Goal: Task Accomplishment & Management: Manage account settings

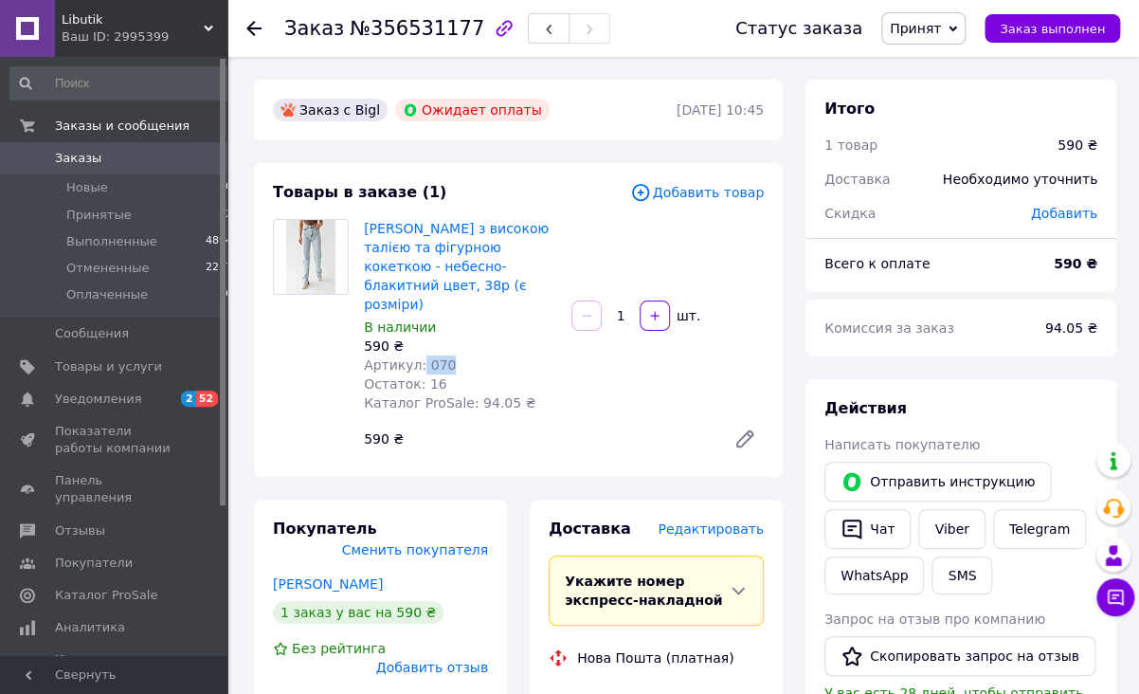
drag, startPoint x: 447, startPoint y: 351, endPoint x: 417, endPoint y: 351, distance: 30.3
click at [417, 355] on div "Артикул: 070" at bounding box center [460, 364] width 192 height 19
copy span "070"
click at [273, 402] on div at bounding box center [310, 338] width 91 height 239
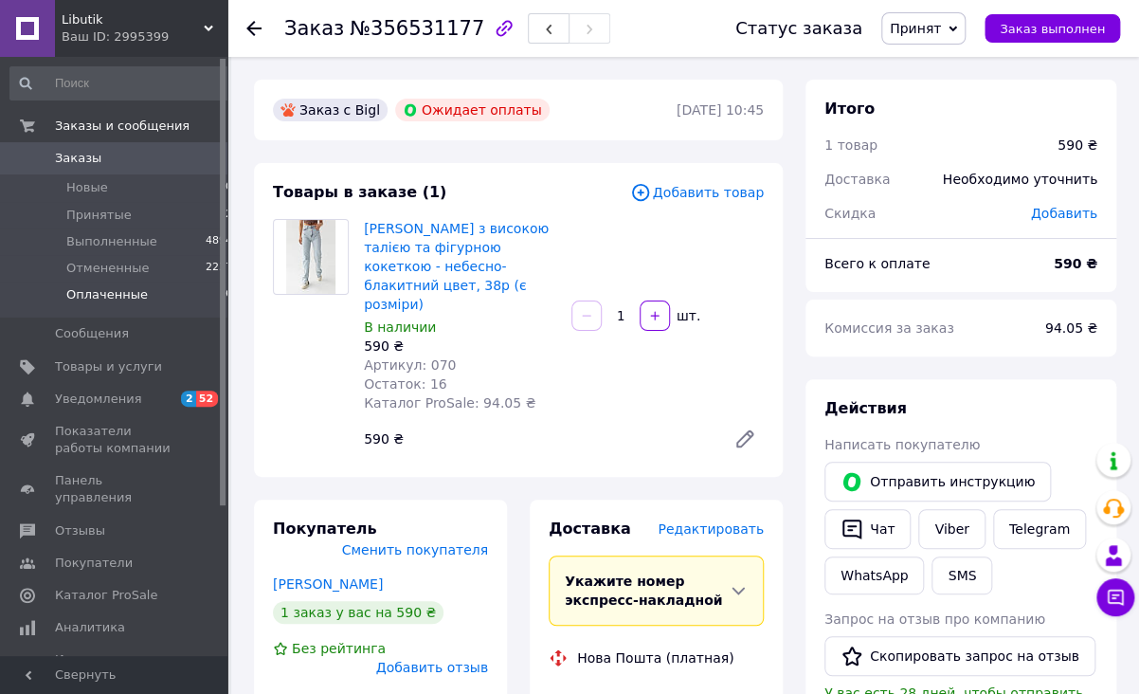
click at [113, 299] on span "Оплаченные" at bounding box center [106, 294] width 81 height 17
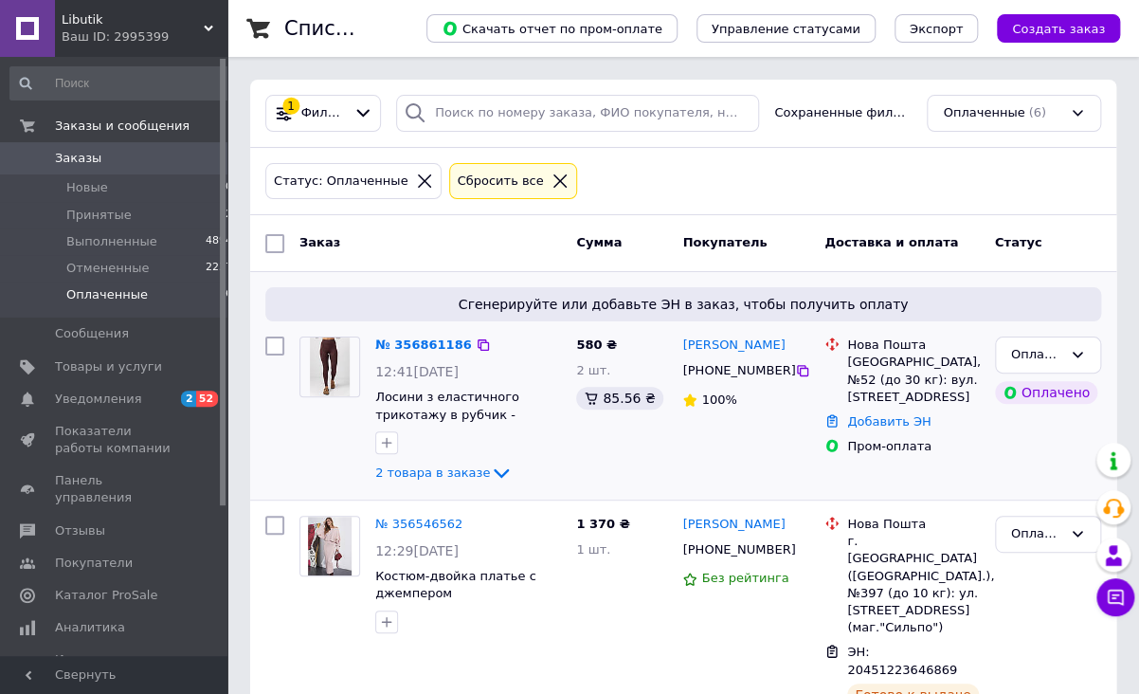
click at [273, 458] on div at bounding box center [275, 410] width 34 height 163
click at [888, 416] on link "Добавить ЭН" at bounding box center [888, 421] width 83 height 14
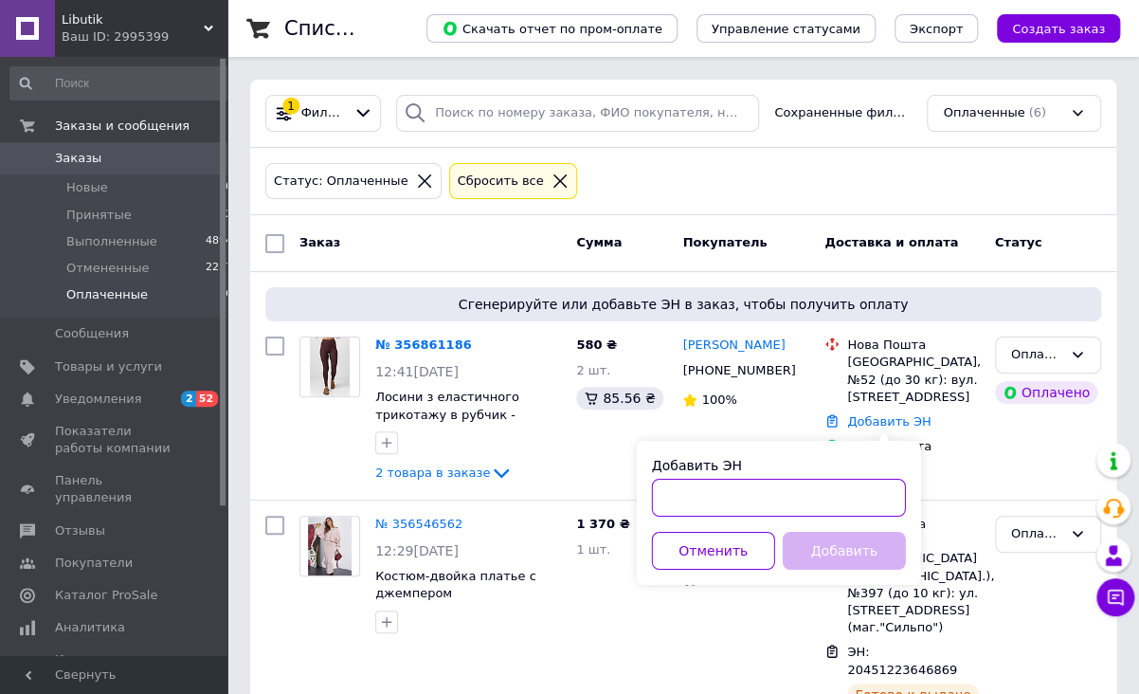
paste input "20451225270662"
type input "20451225270662"
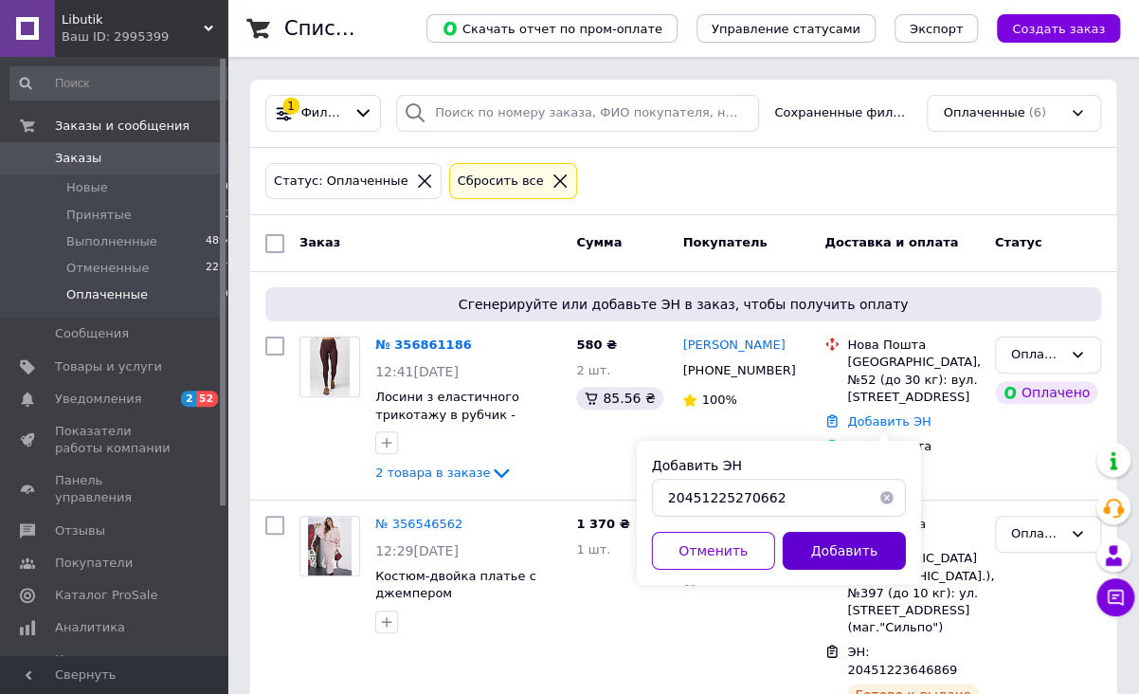
click at [835, 552] on button "Добавить" at bounding box center [844, 551] width 123 height 38
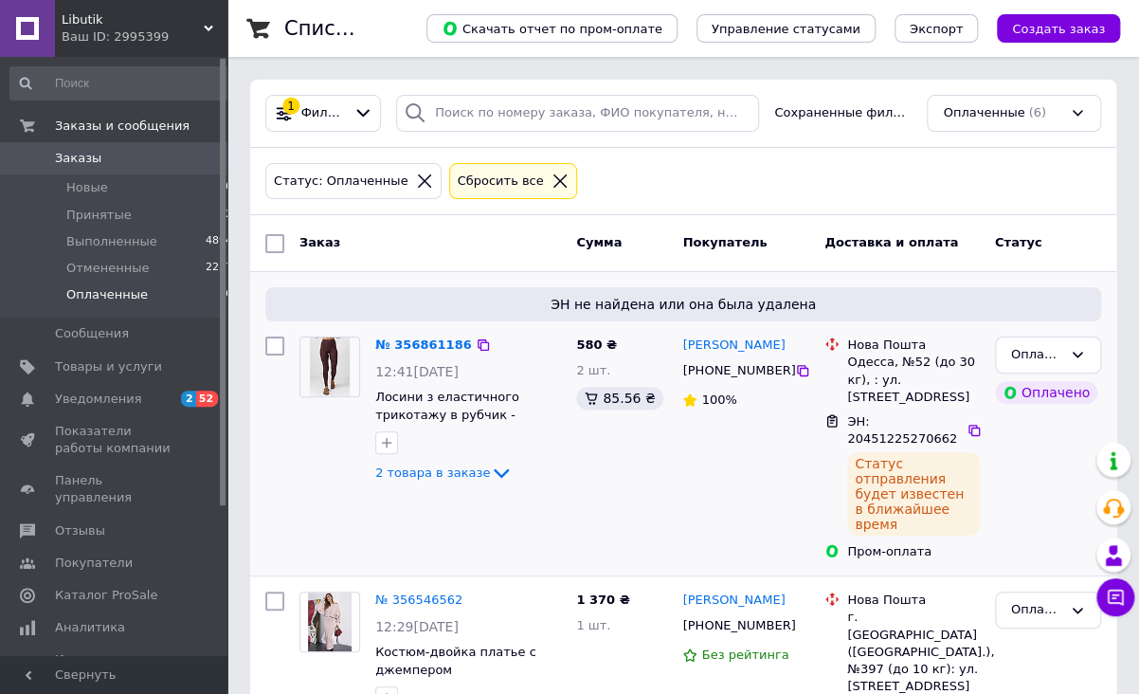
click at [255, 417] on div "ЭН не найдена или она была удалена № 356861186 12:41[DATE] Лосини з еластичного…" at bounding box center [683, 423] width 866 height 303
click at [425, 472] on span "2 товара в заказе" at bounding box center [432, 472] width 115 height 14
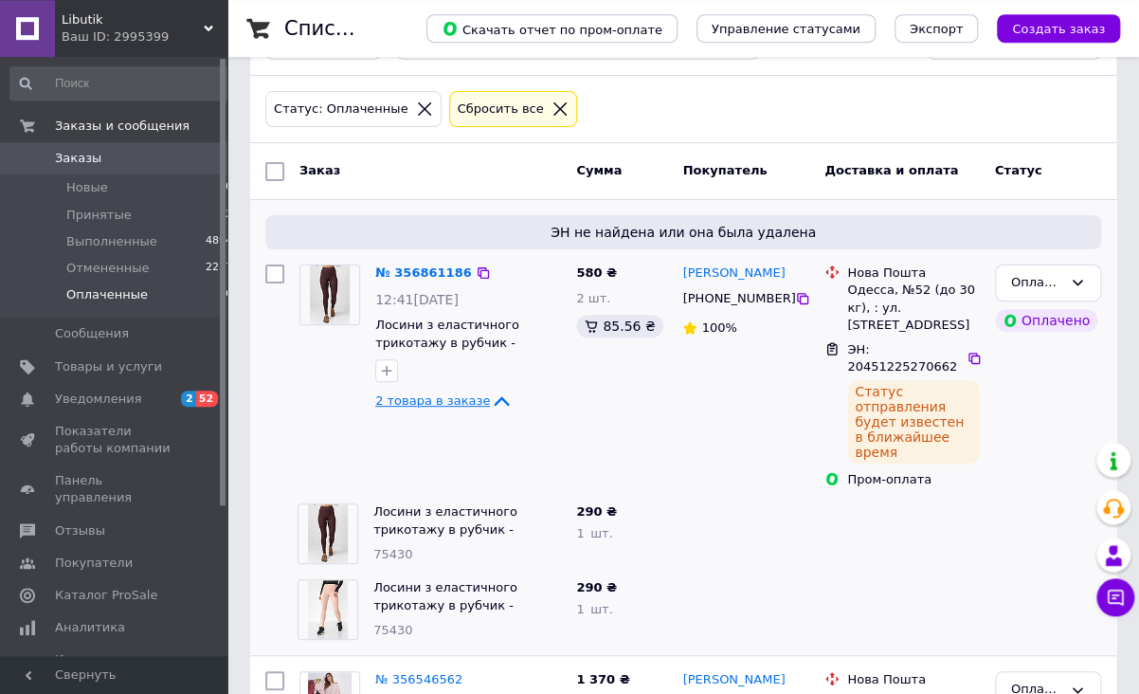
scroll to position [200, 0]
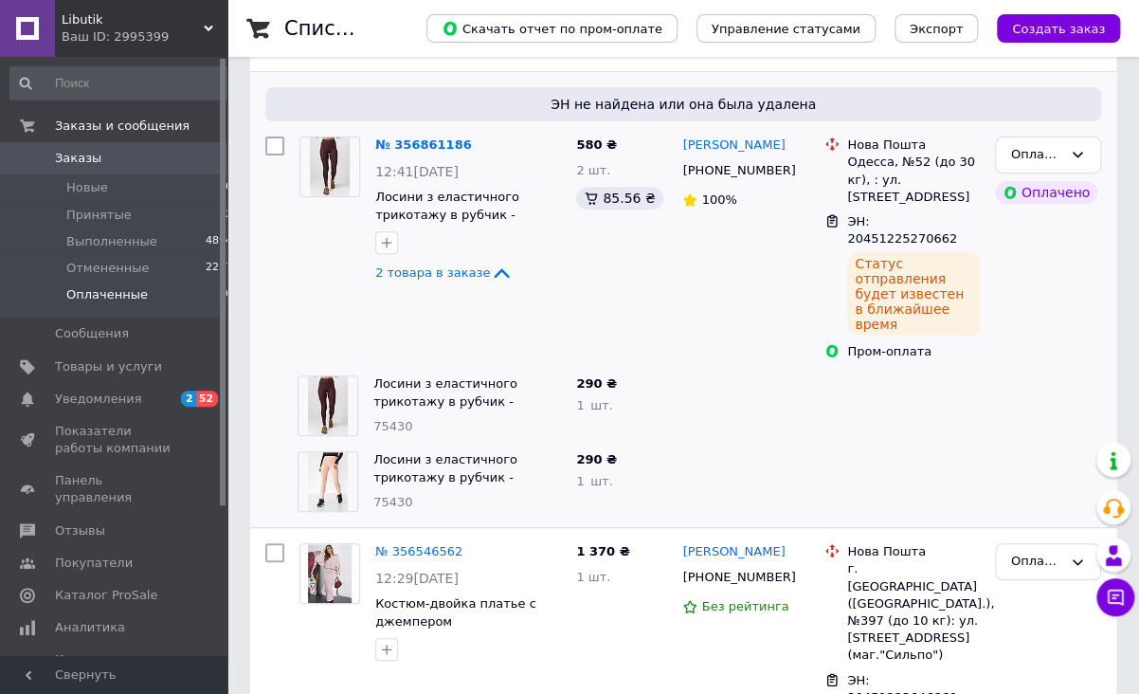
click at [490, 274] on icon at bounding box center [501, 273] width 23 height 23
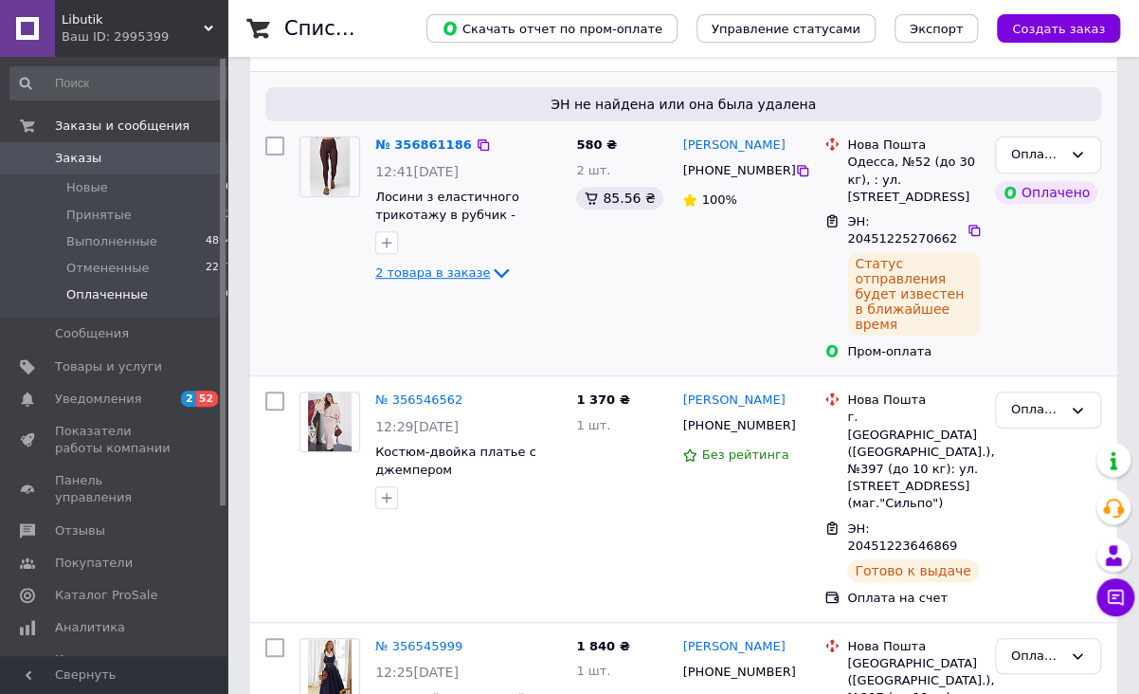
click at [445, 324] on div "№ 356861186 12:41[DATE] Лосини з еластичного трикотажу в рубчик - коричневий цв…" at bounding box center [430, 248] width 277 height 239
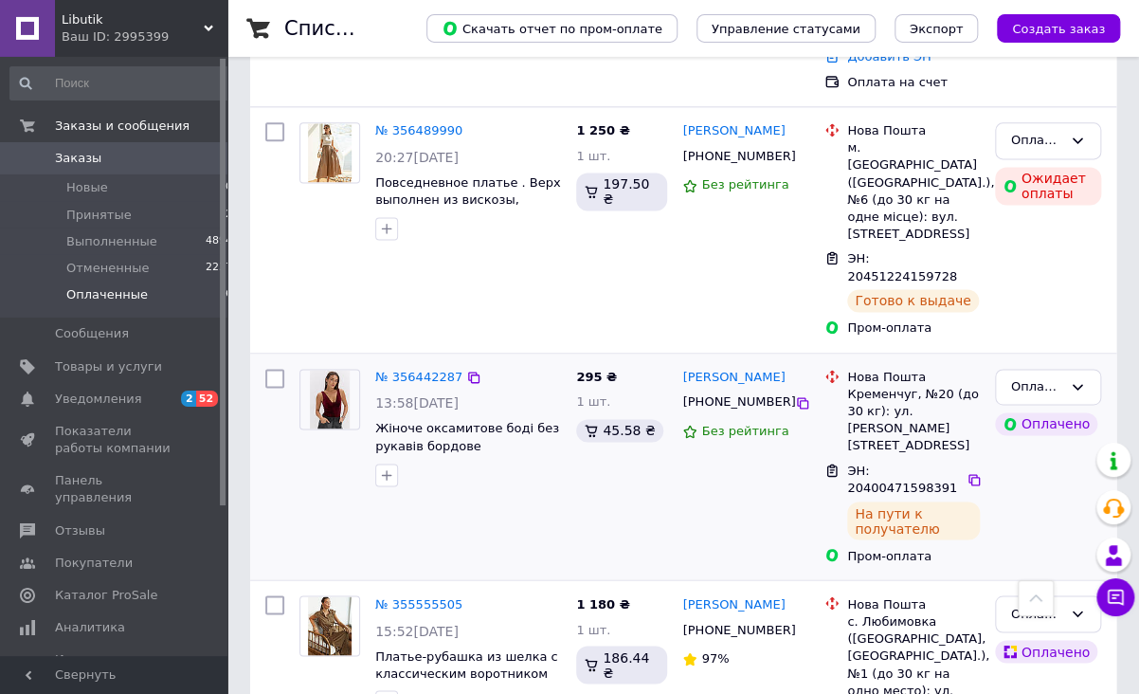
scroll to position [933, 0]
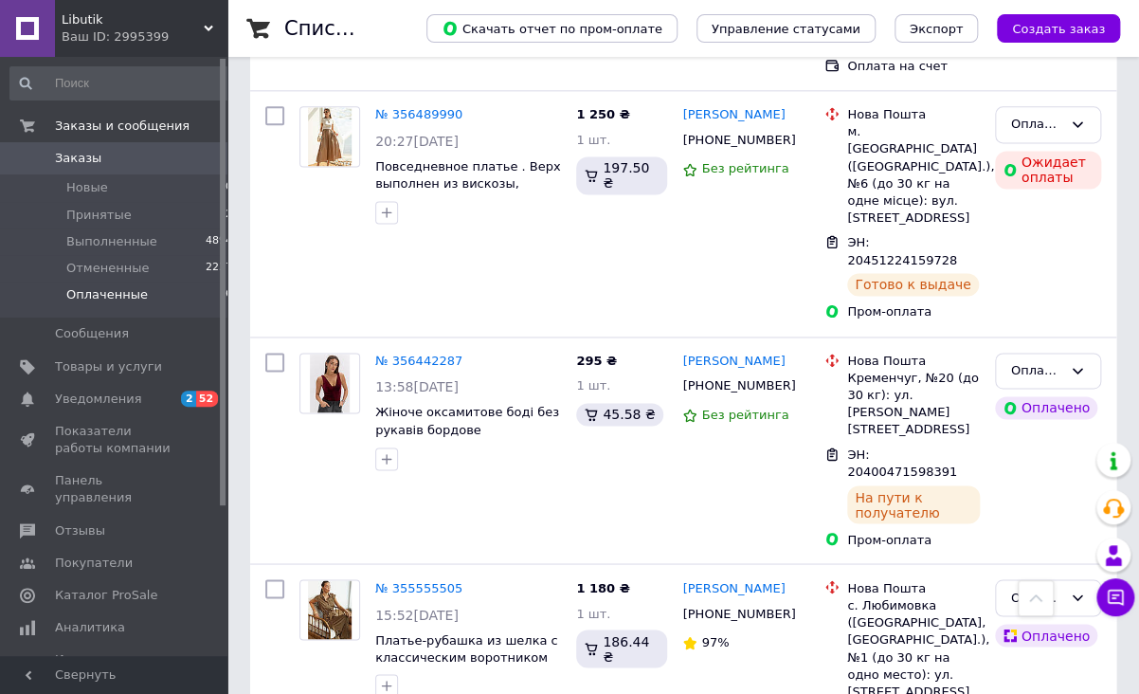
click at [225, 203] on div at bounding box center [223, 282] width 6 height 446
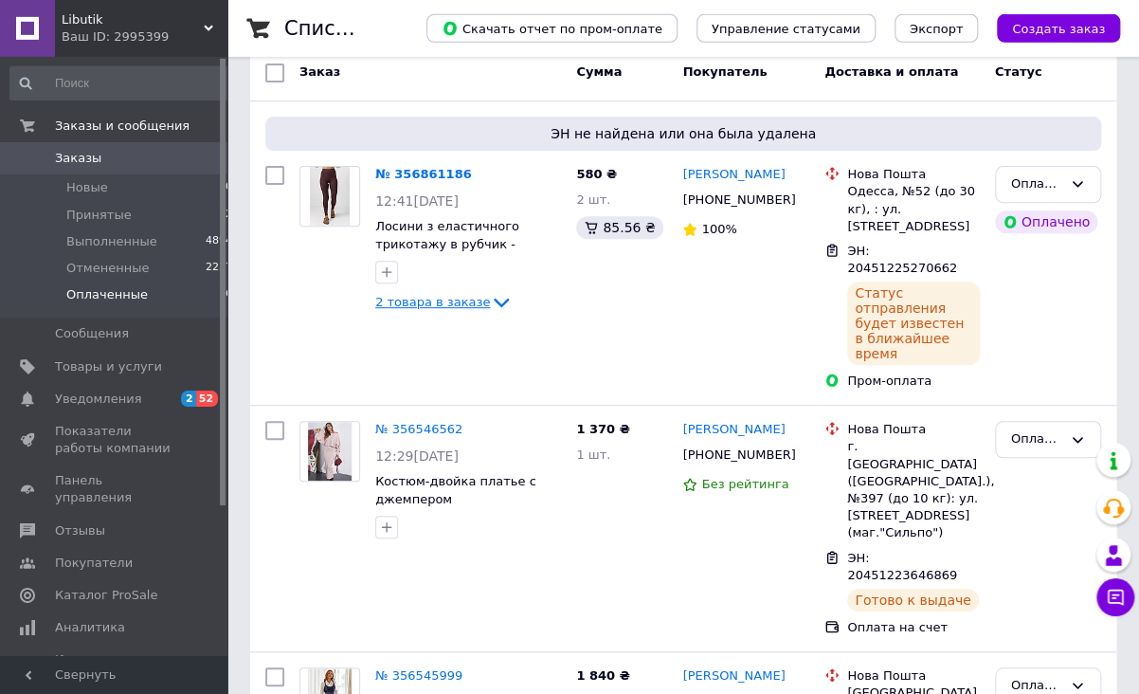
scroll to position [133, 0]
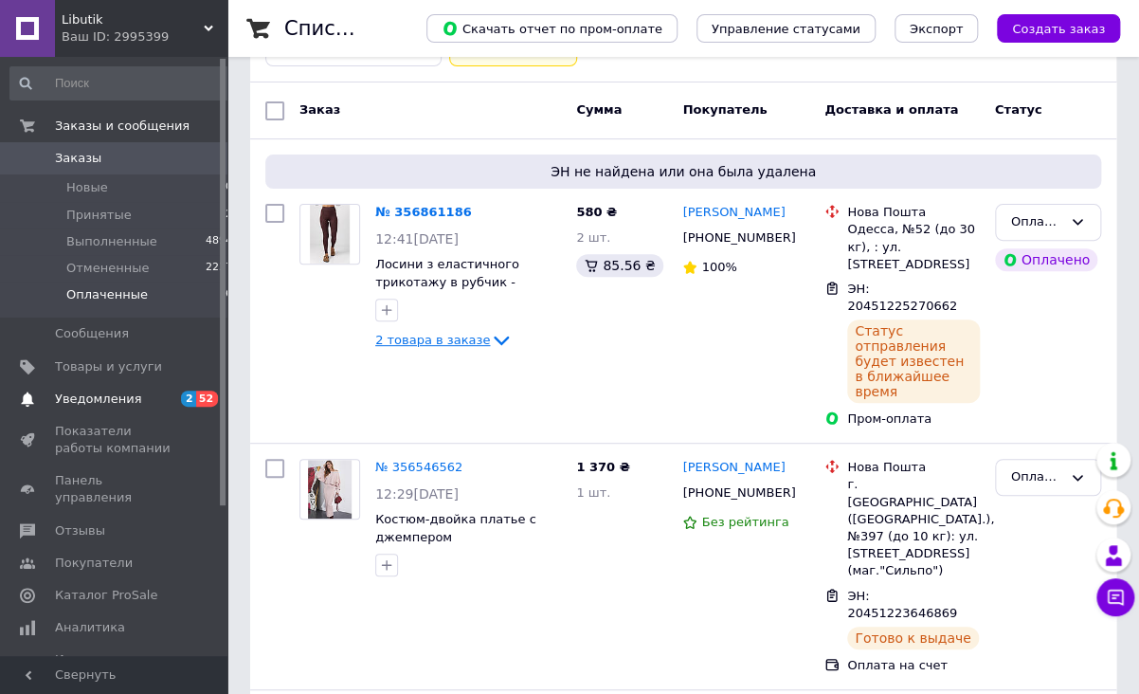
click at [115, 397] on span "Уведомления" at bounding box center [98, 398] width 86 height 17
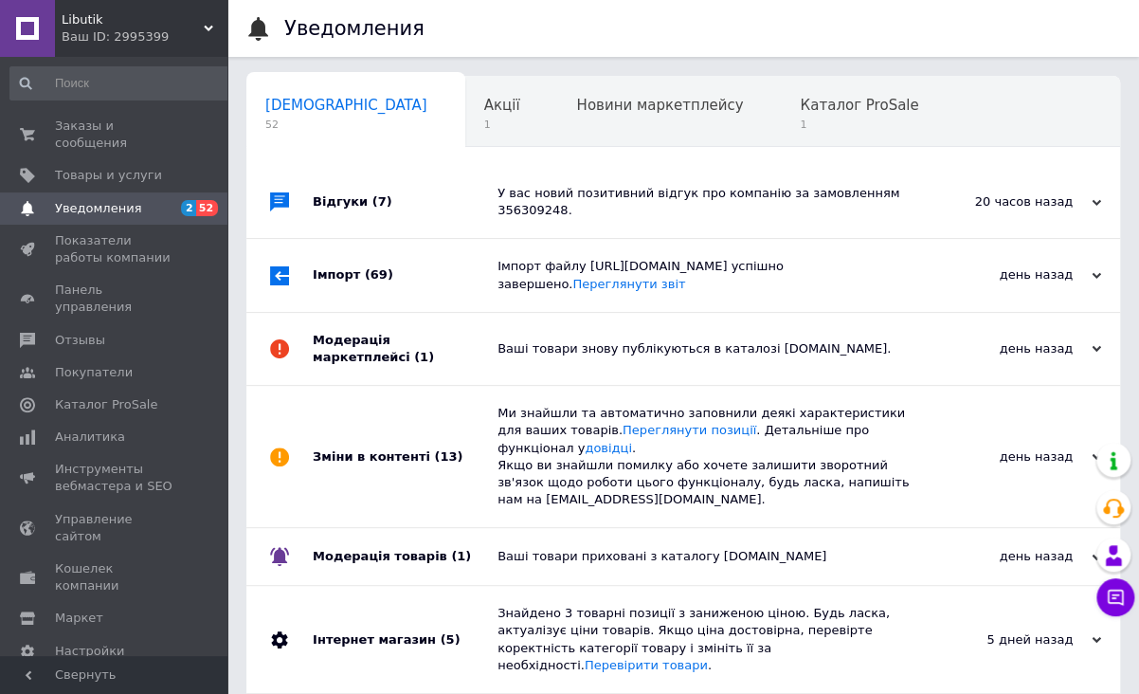
scroll to position [0, 9]
click at [790, 123] on span "1" at bounding box center [849, 125] width 118 height 14
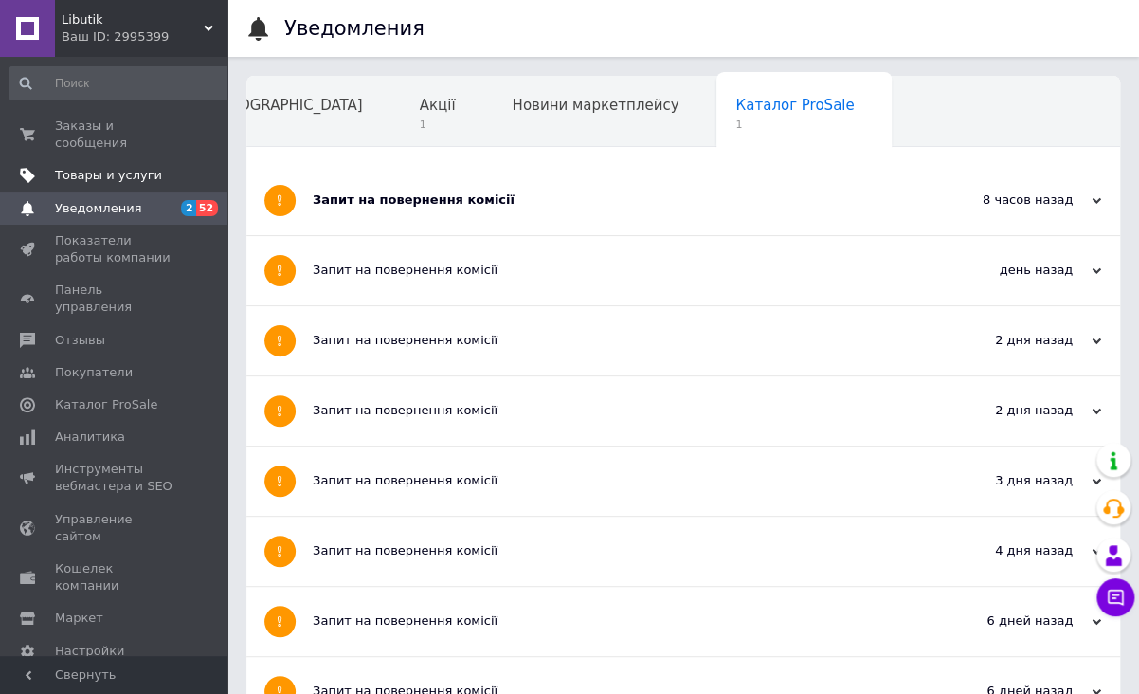
click at [83, 159] on link "Товары и услуги" at bounding box center [122, 175] width 244 height 32
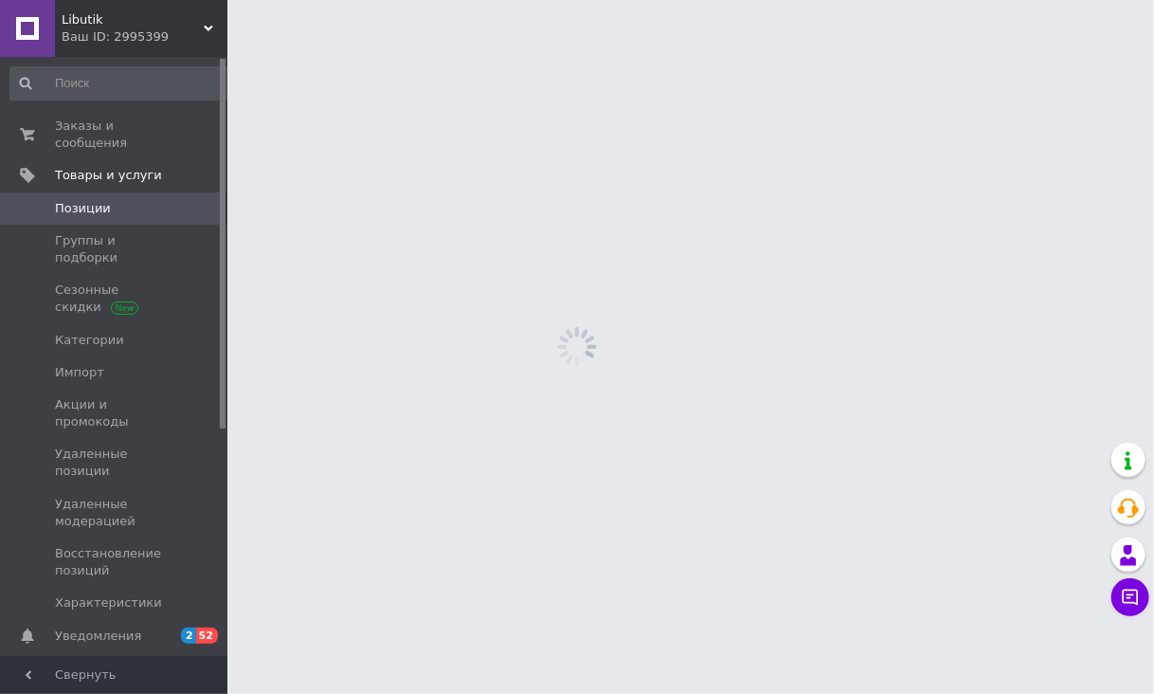
click at [84, 200] on span "Позиции" at bounding box center [83, 208] width 56 height 17
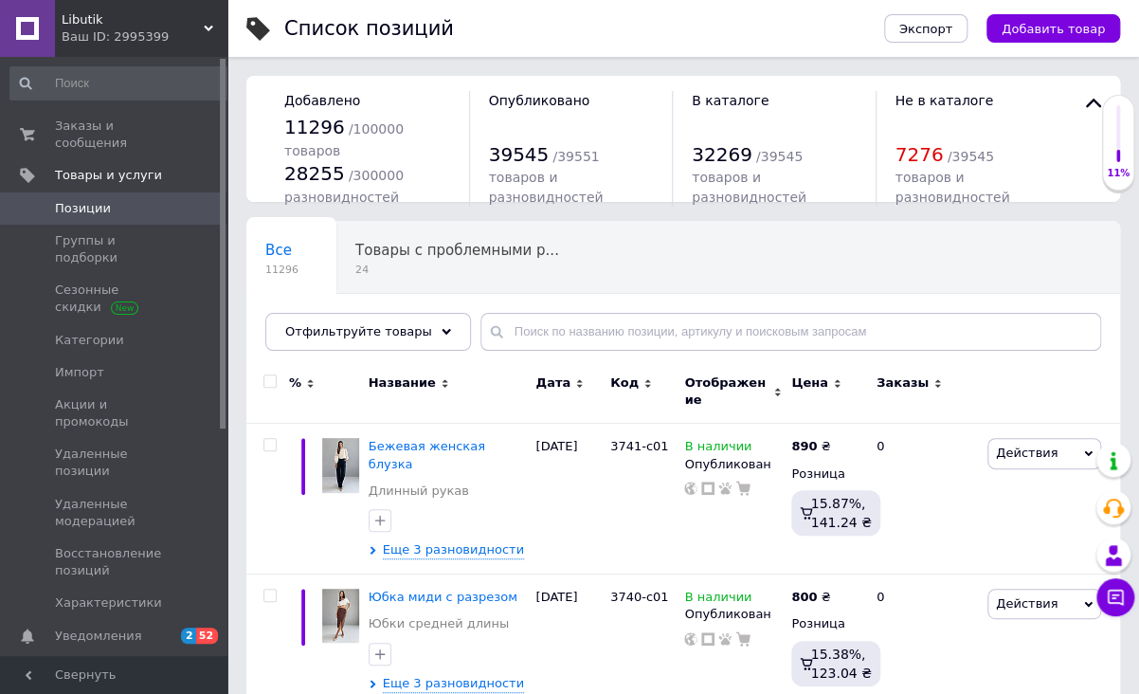
click at [262, 400] on div at bounding box center [267, 391] width 43 height 63
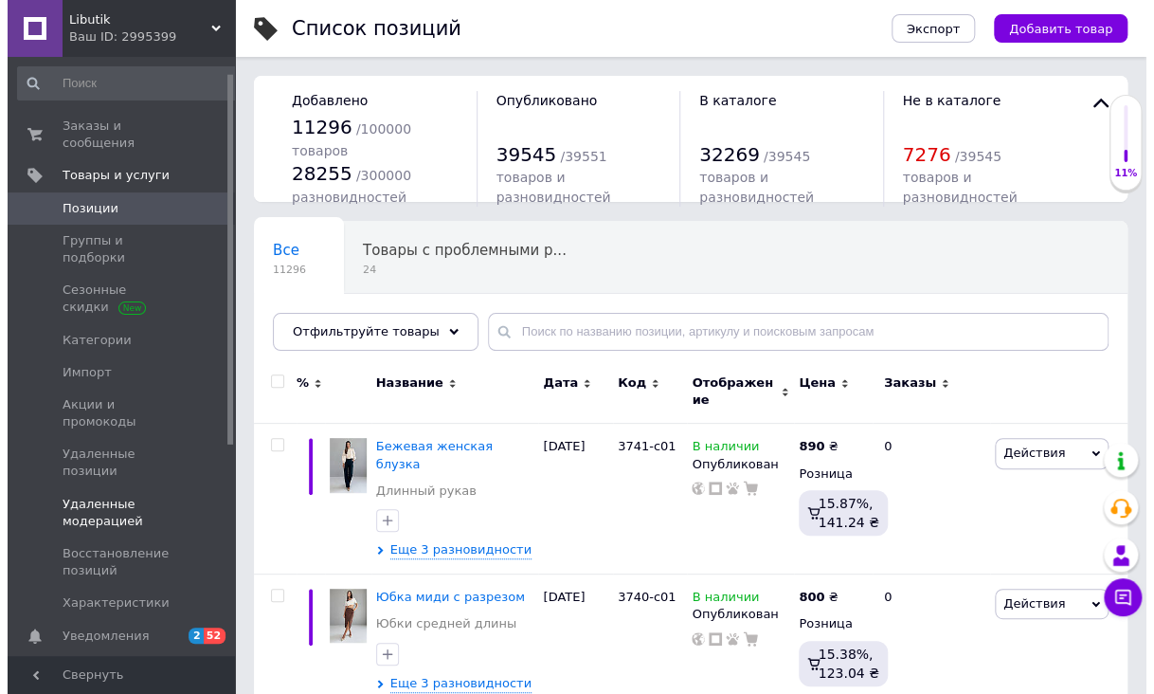
scroll to position [299, 0]
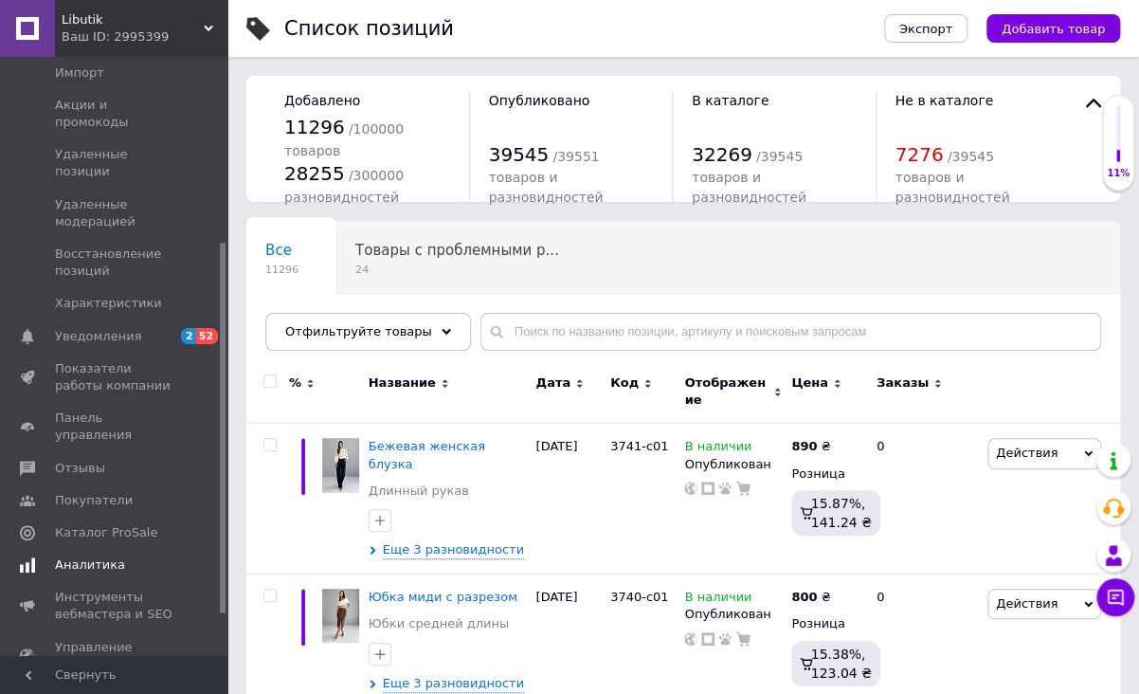
click at [117, 556] on span "Аналитика" at bounding box center [115, 564] width 120 height 17
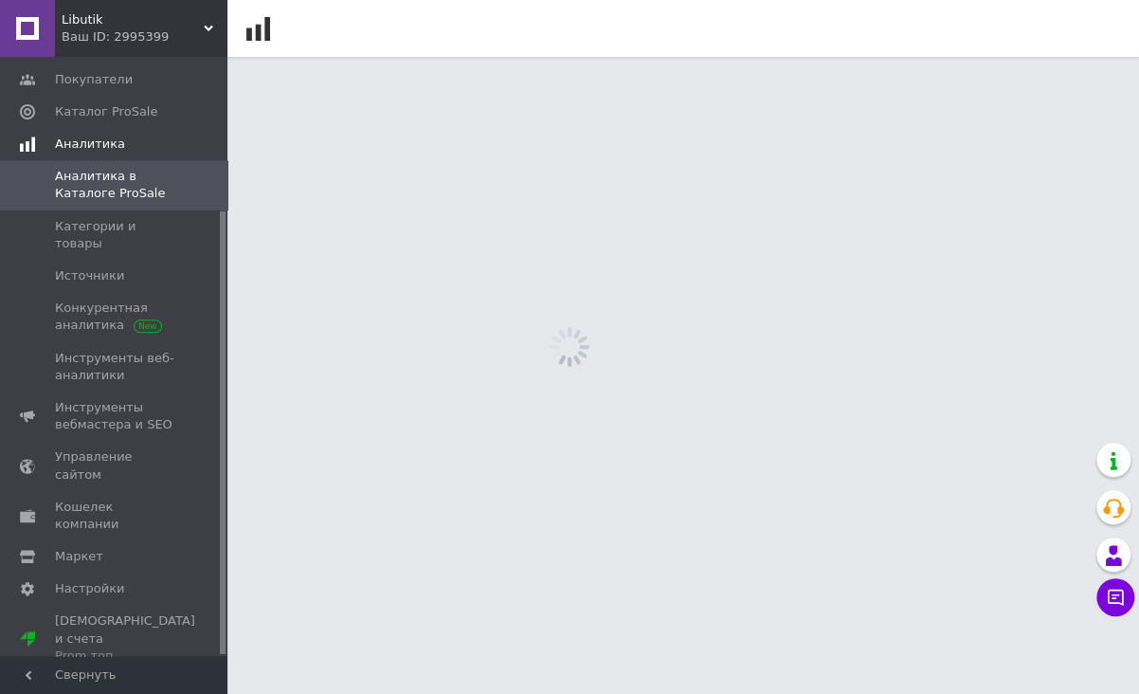
scroll to position [206, 0]
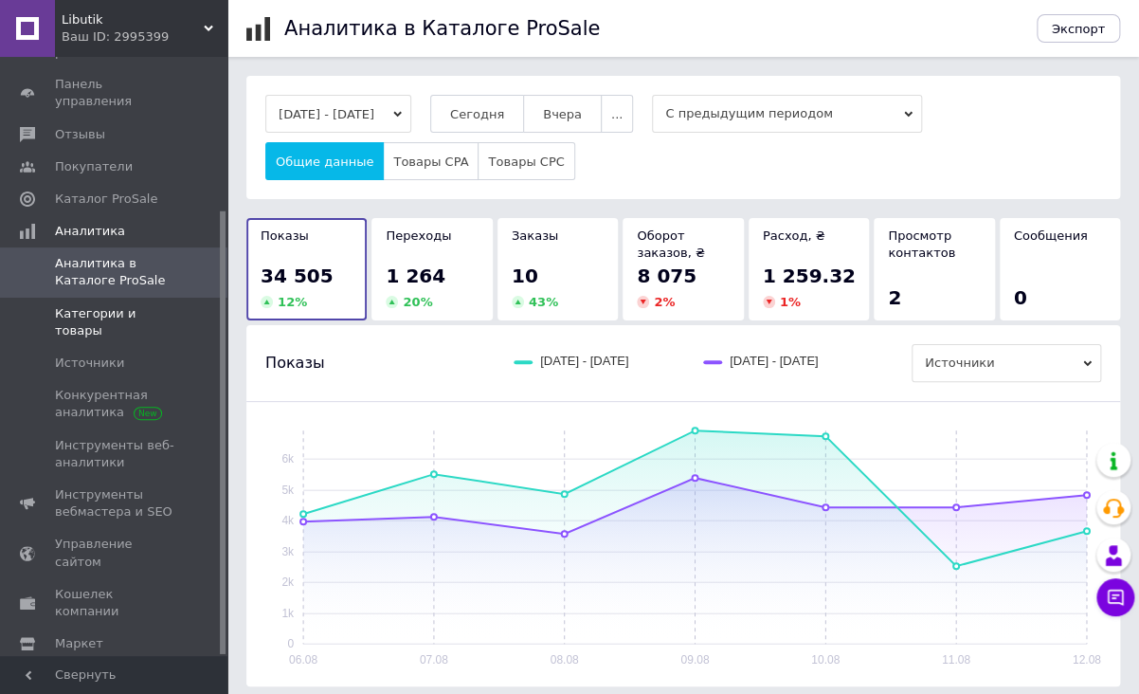
click at [152, 305] on span "Категории и товары" at bounding box center [115, 322] width 120 height 34
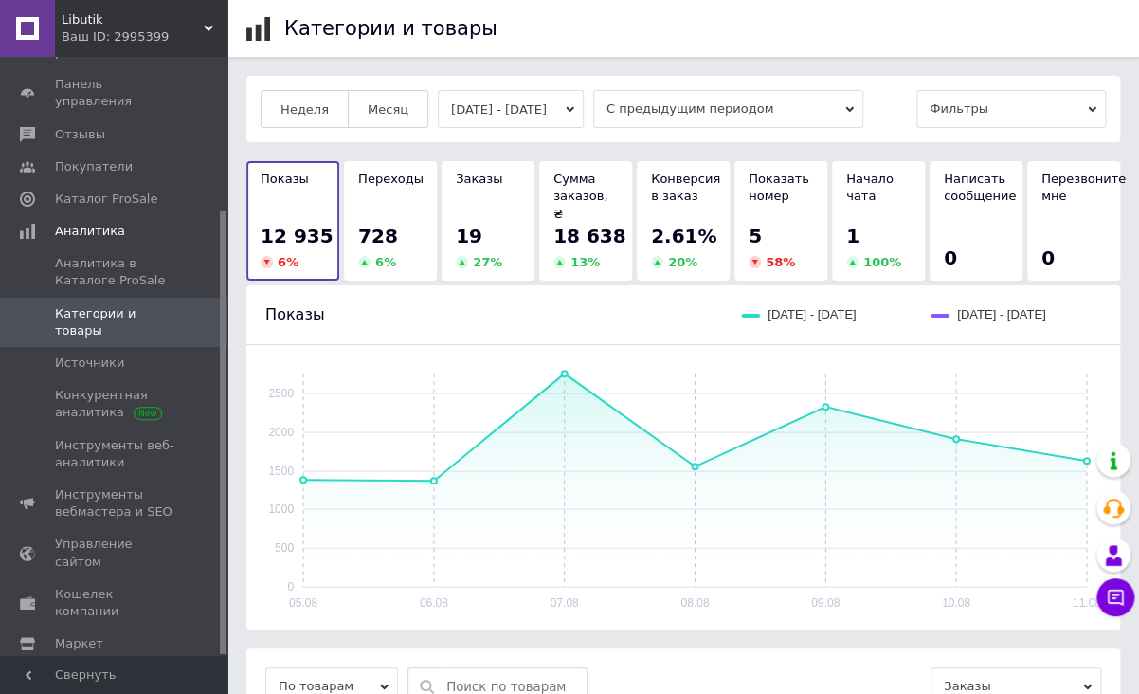
click at [577, 117] on button "[DATE] - [DATE]" at bounding box center [511, 109] width 146 height 38
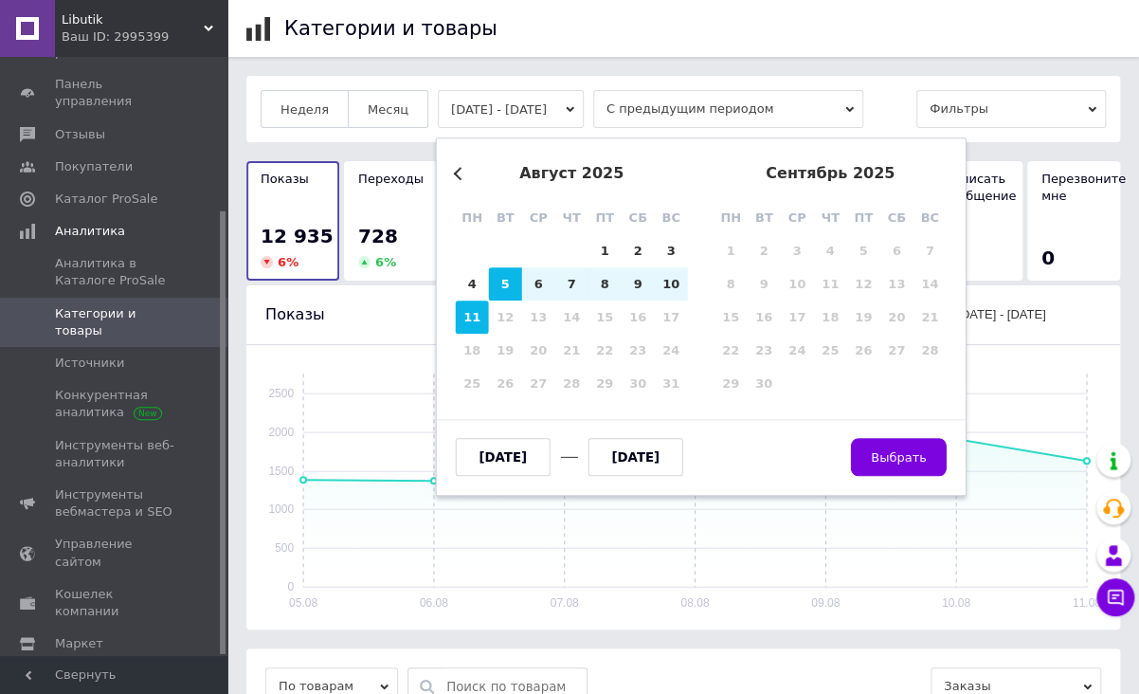
click at [475, 318] on div "11" at bounding box center [472, 316] width 33 height 33
type input "[DATE]"
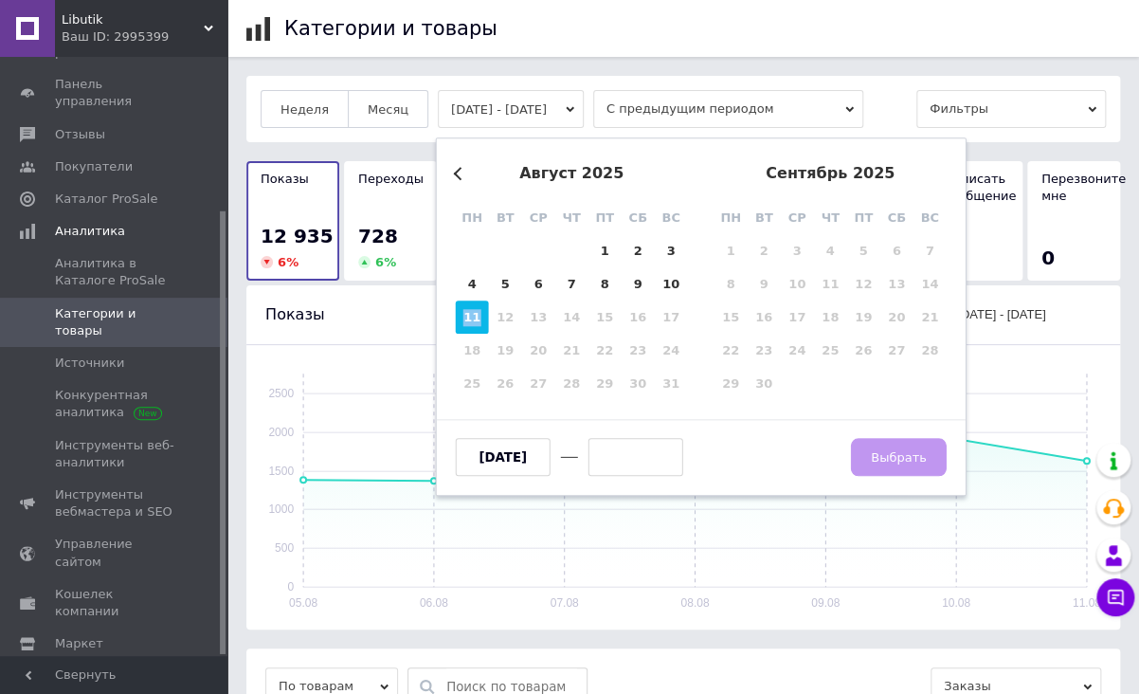
click at [475, 318] on div "11" at bounding box center [472, 316] width 33 height 33
type input "[DATE]"
click at [907, 466] on button "Выбрать" at bounding box center [899, 457] width 96 height 38
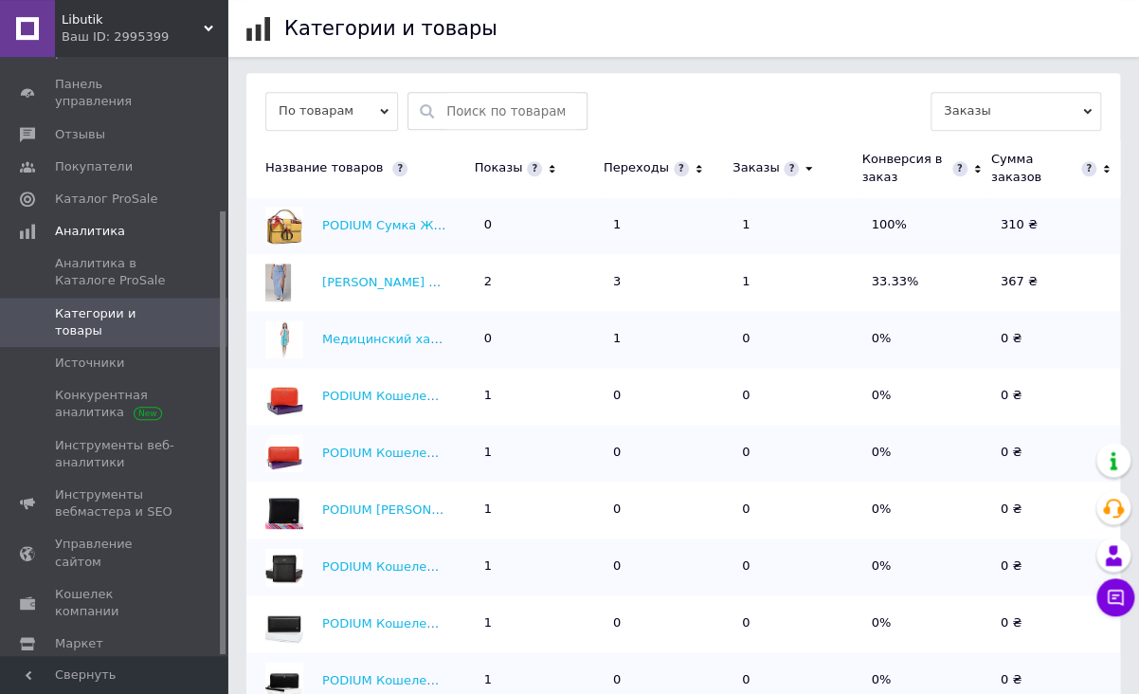
scroll to position [600, 0]
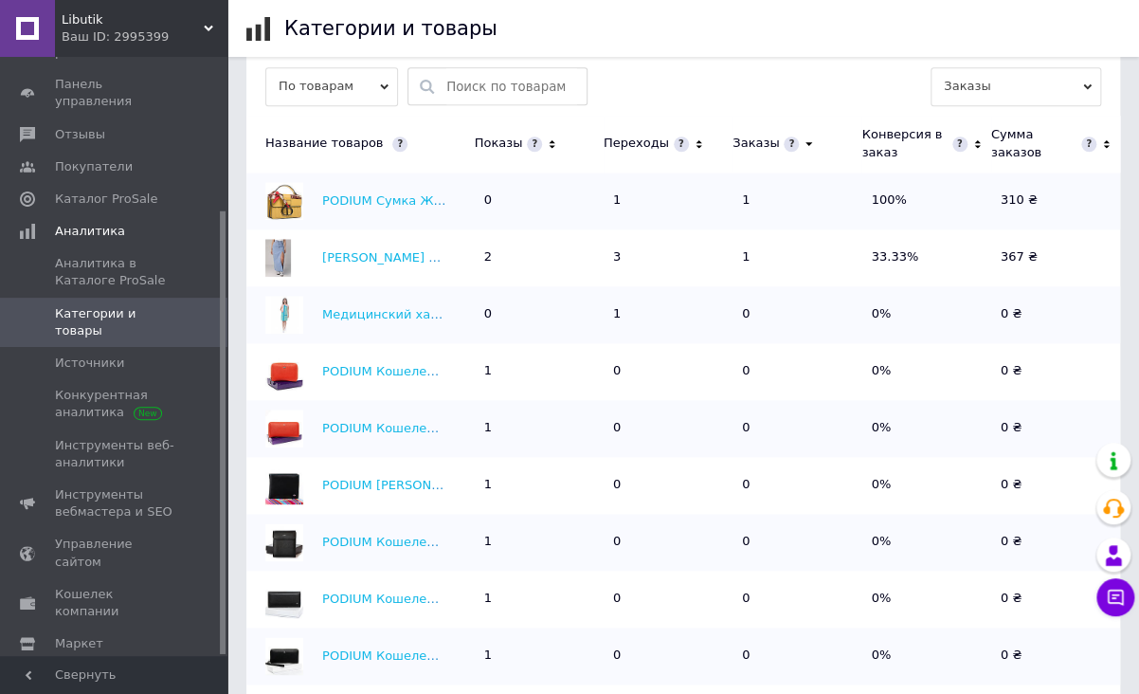
click at [693, 136] on icon at bounding box center [699, 144] width 12 height 16
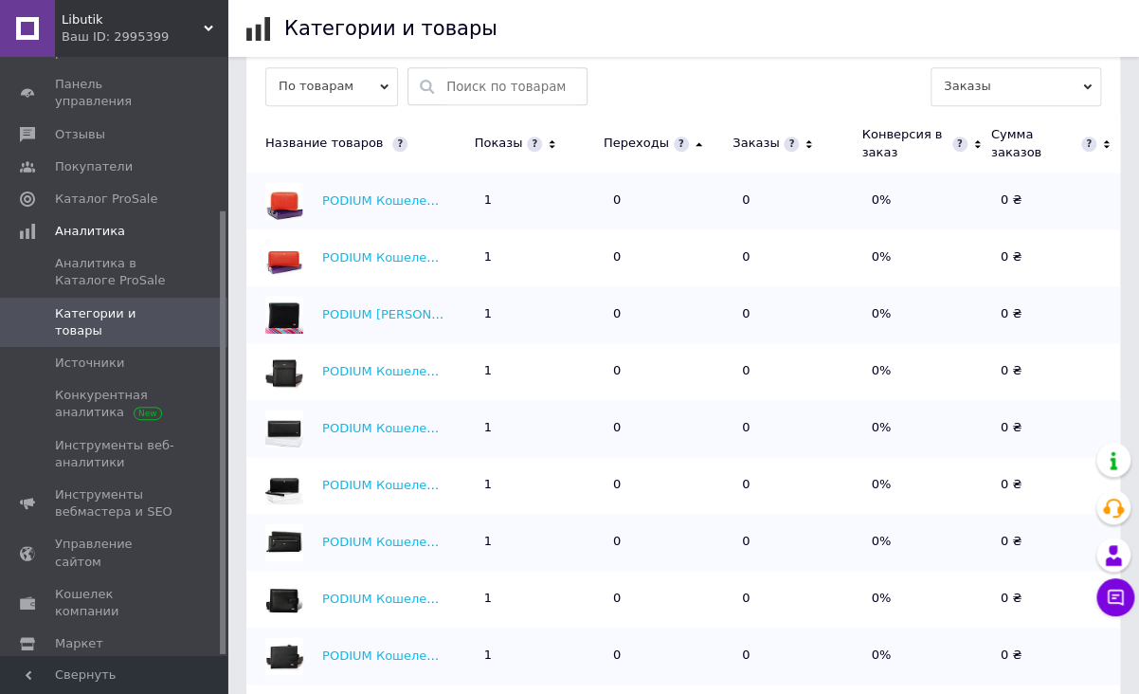
click at [693, 136] on icon at bounding box center [699, 144] width 12 height 16
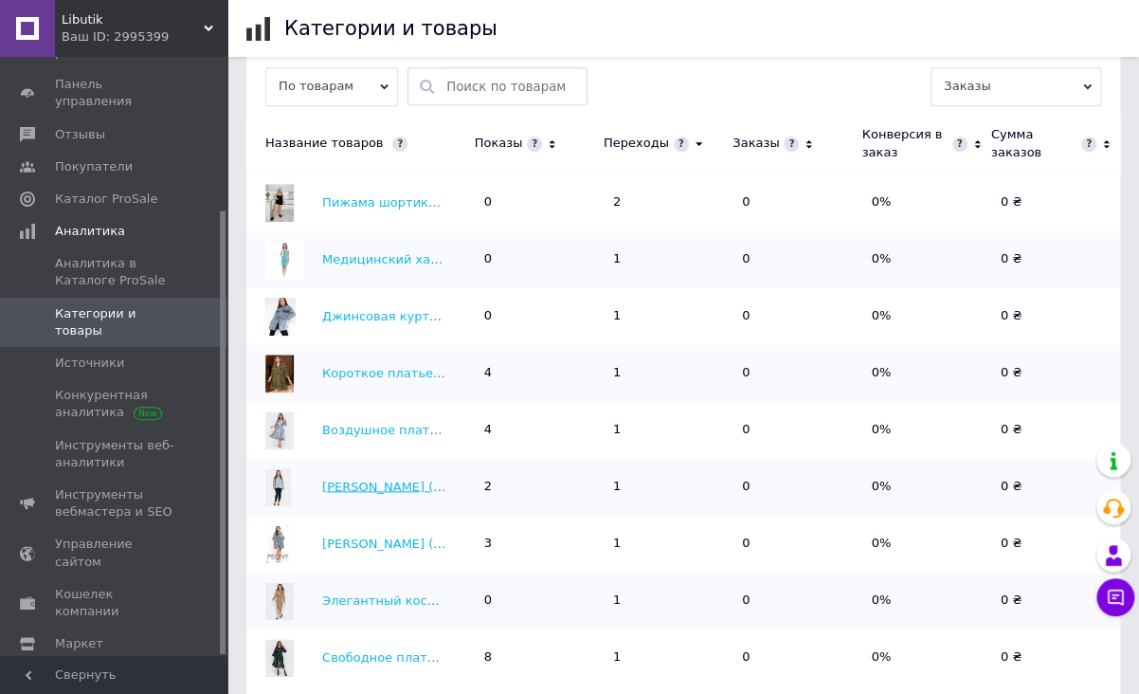
scroll to position [681, 0]
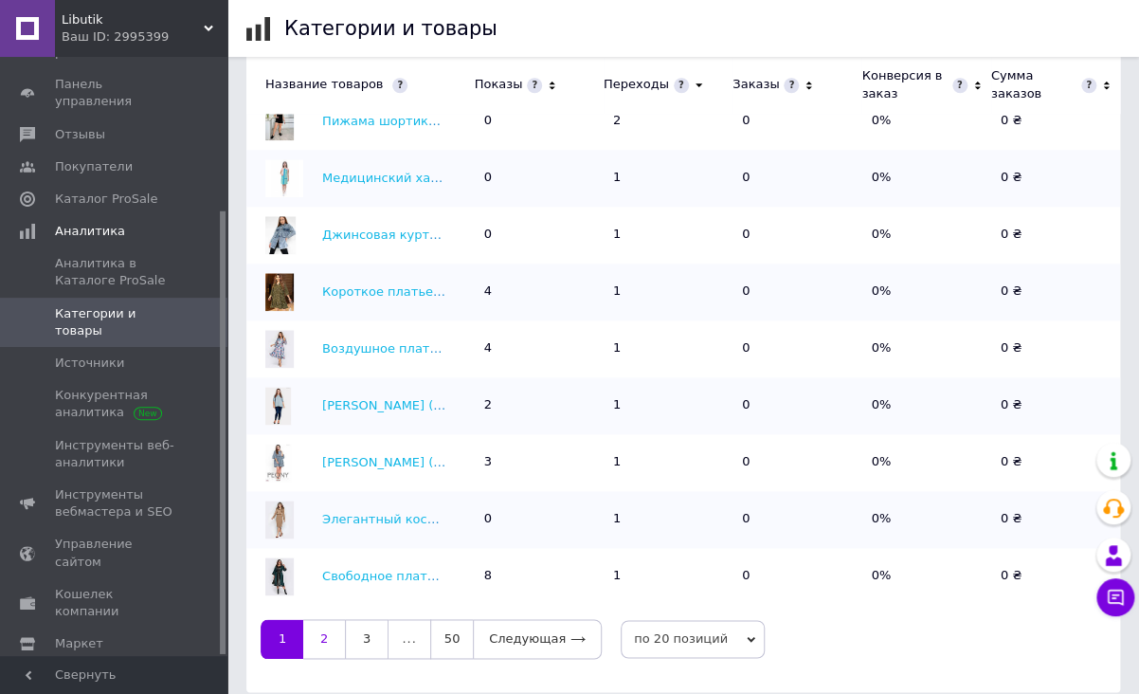
click at [318, 631] on link "2" at bounding box center [324, 639] width 42 height 40
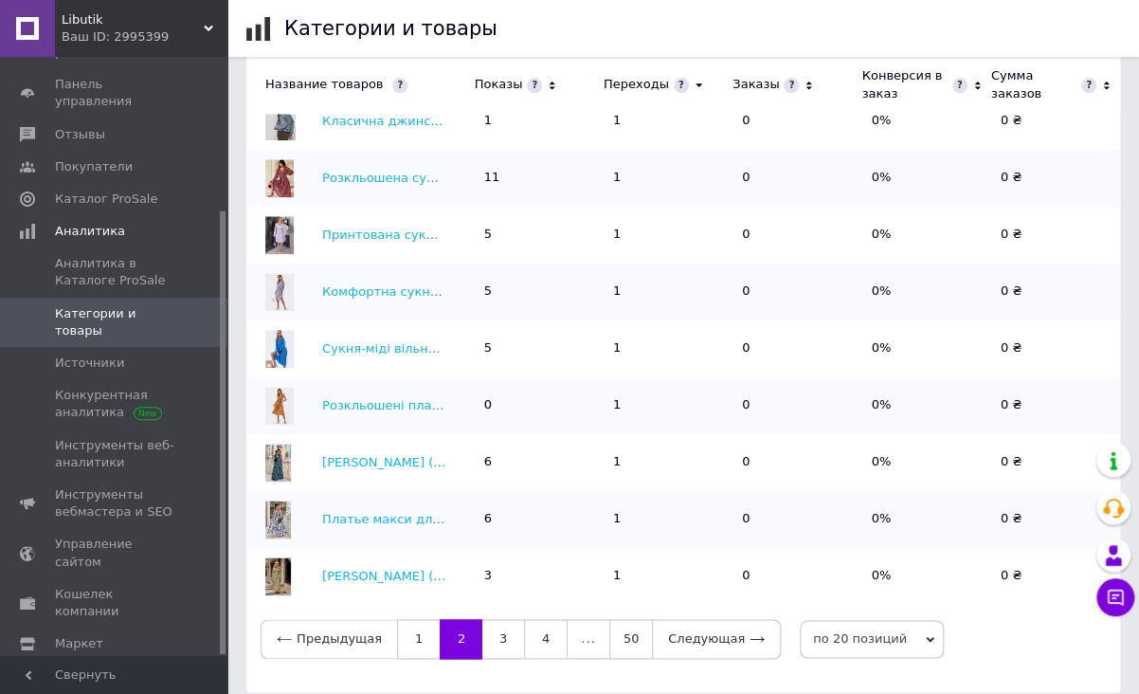
click at [246, 605] on div "Предыдущая 1 2 3 4 ... 50 Следующая по 20 позиций по 20 позиций по 50 позиций п…" at bounding box center [683, 639] width 874 height 68
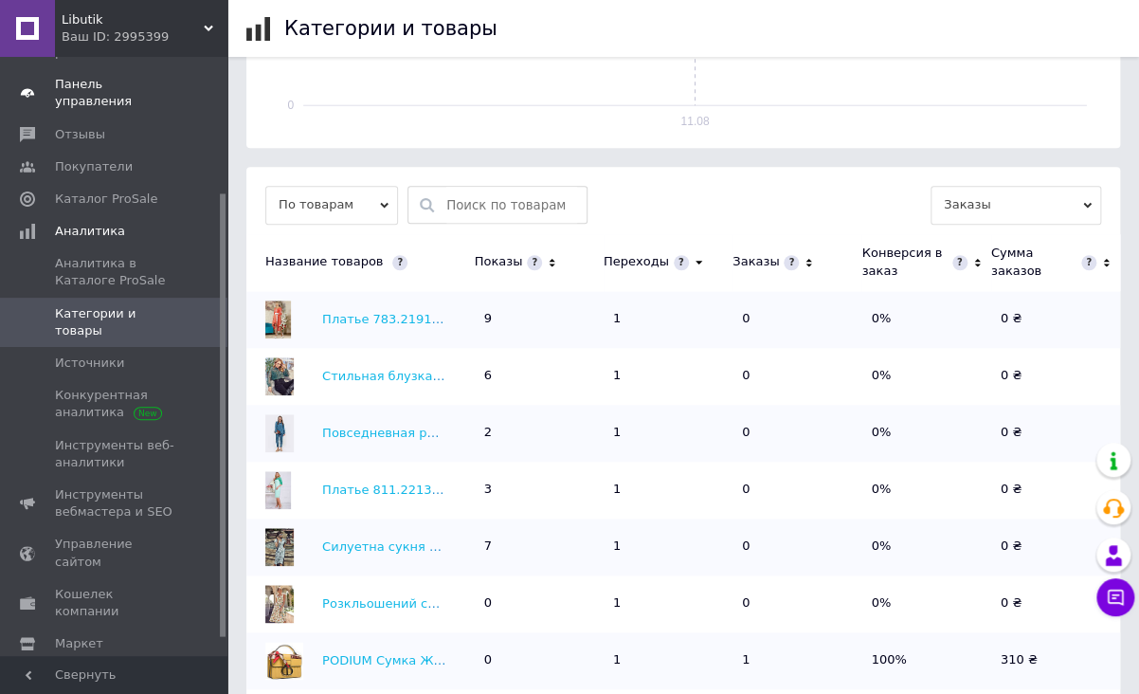
scroll to position [0, 0]
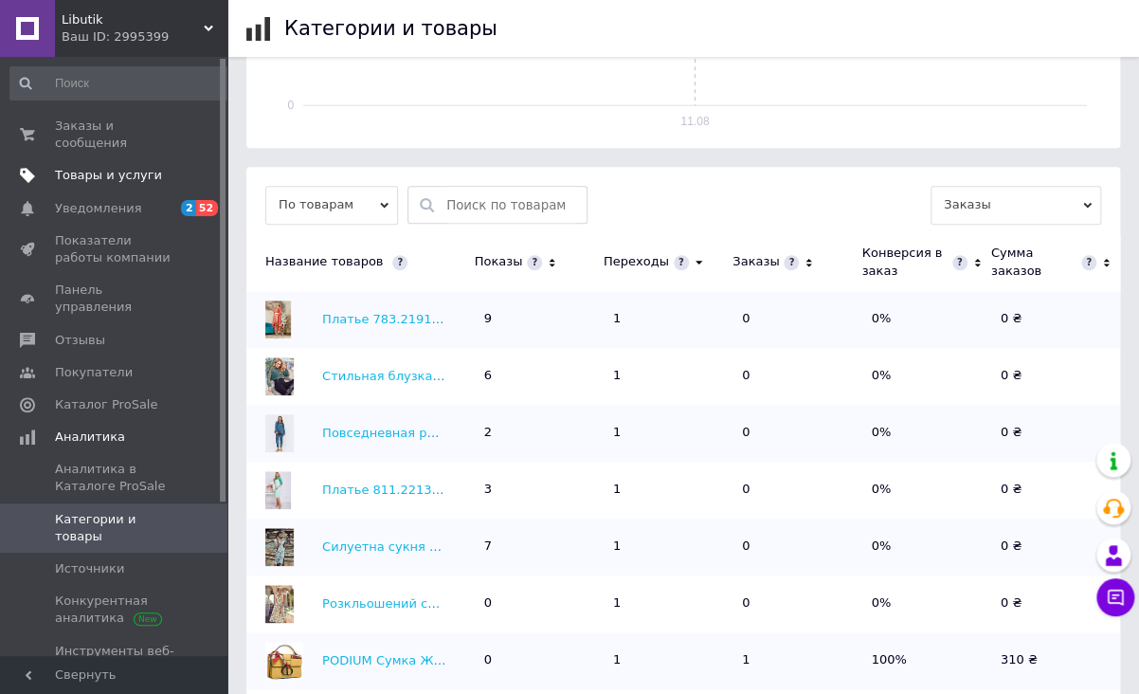
click at [110, 167] on span "Товары и услуги" at bounding box center [108, 175] width 107 height 17
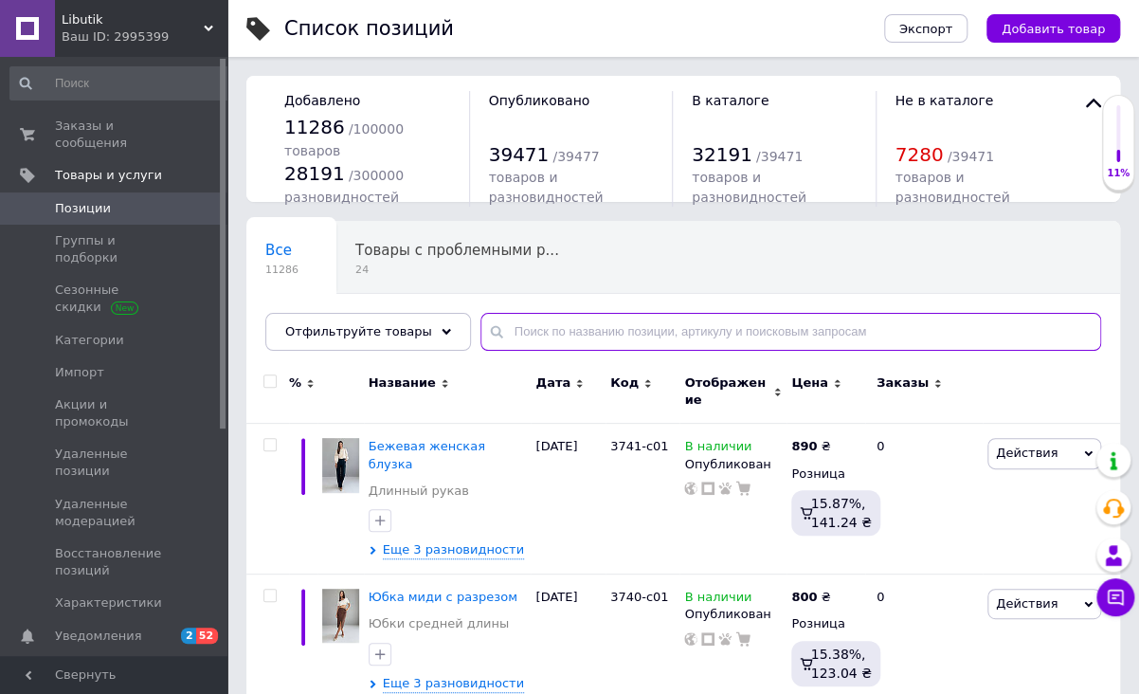
click at [548, 332] on input "text" at bounding box center [790, 332] width 621 height 38
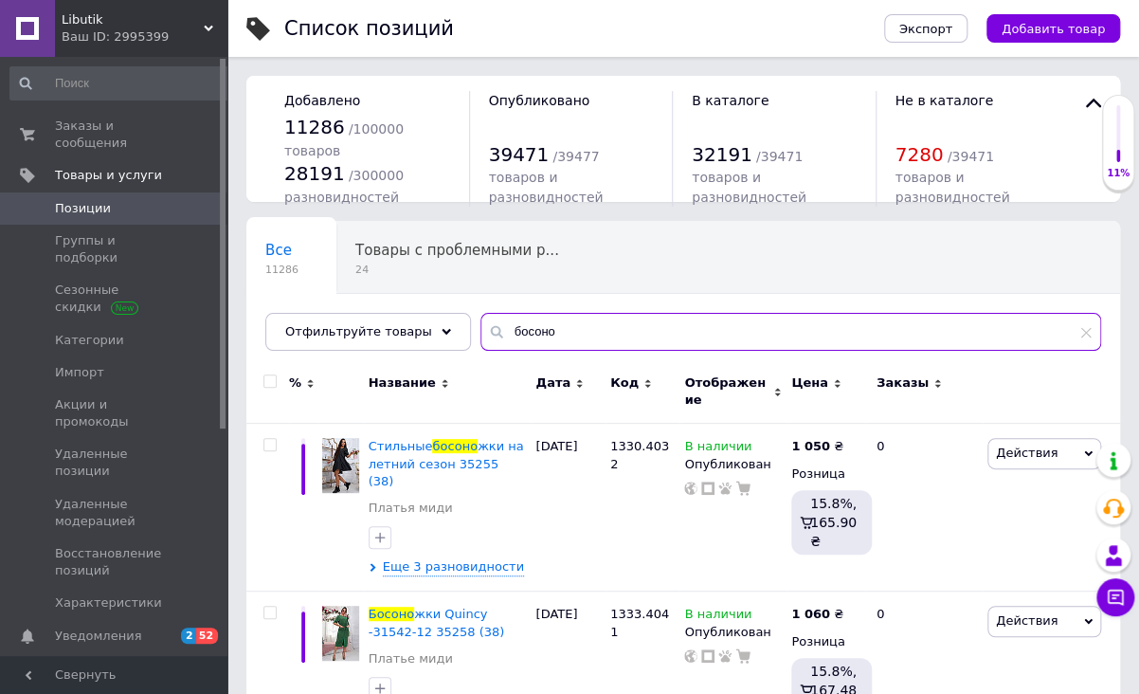
type input "босоно"
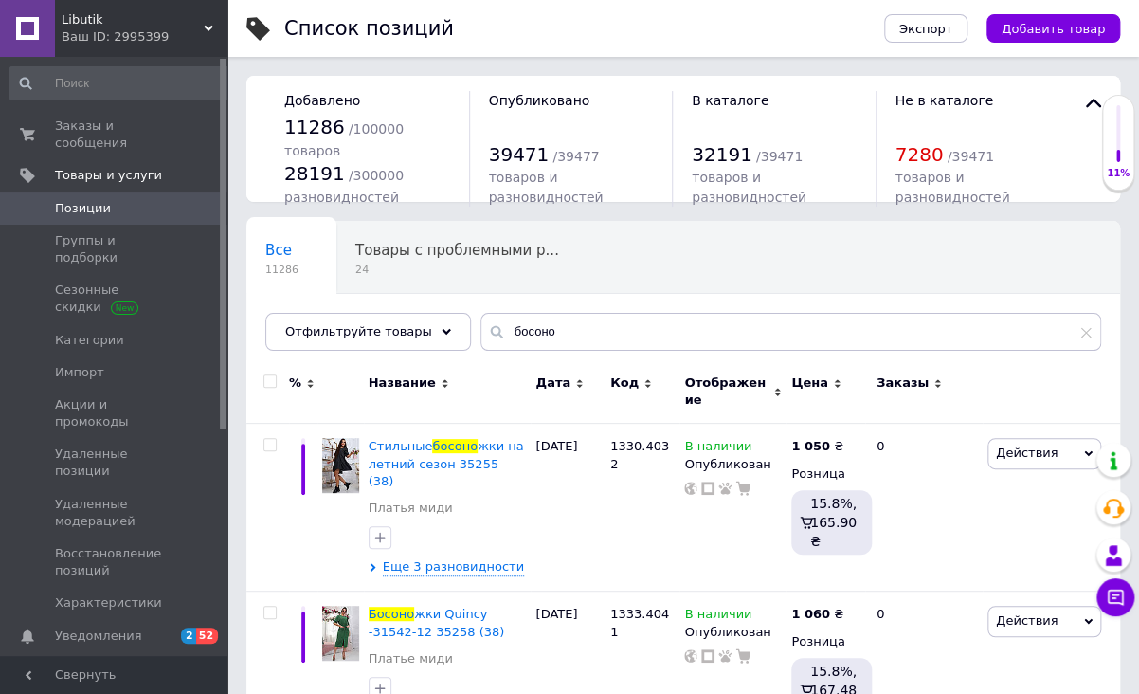
click at [269, 379] on input "checkbox" at bounding box center [269, 381] width 12 height 12
checkbox input "true"
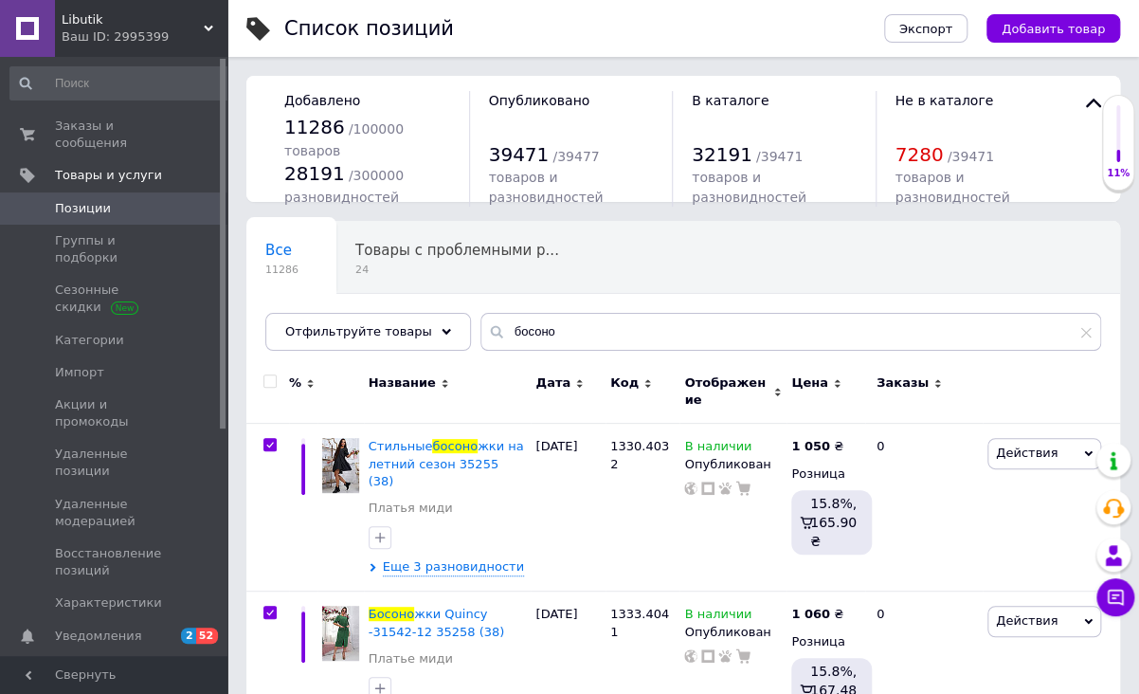
checkbox input "true"
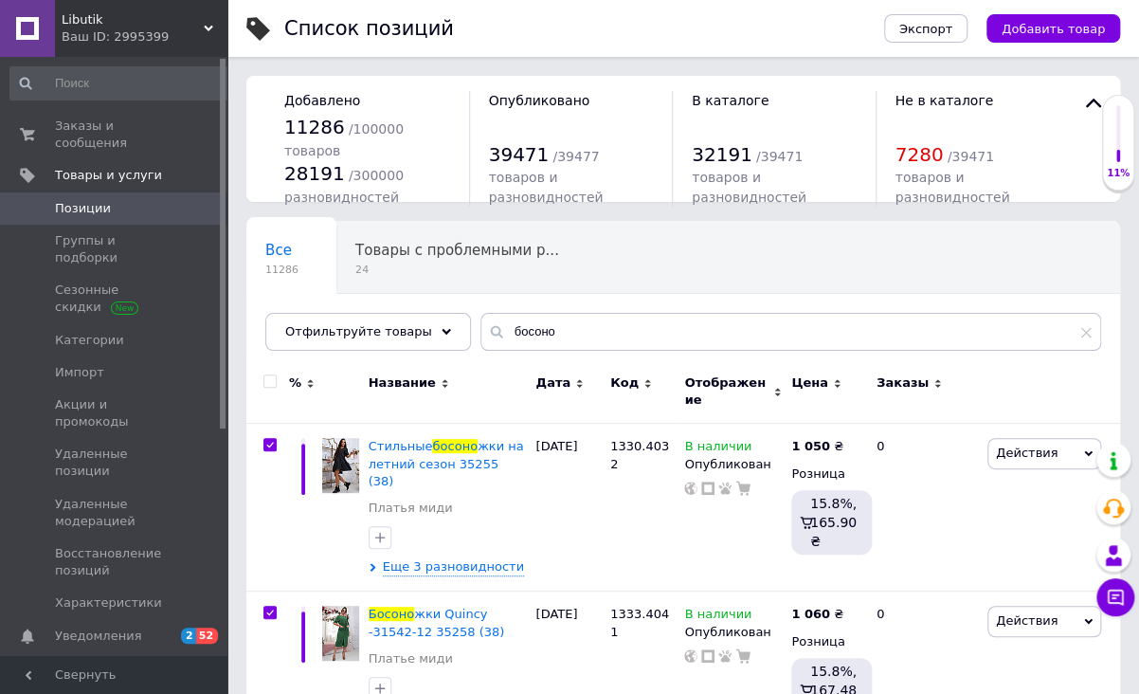
checkbox input "true"
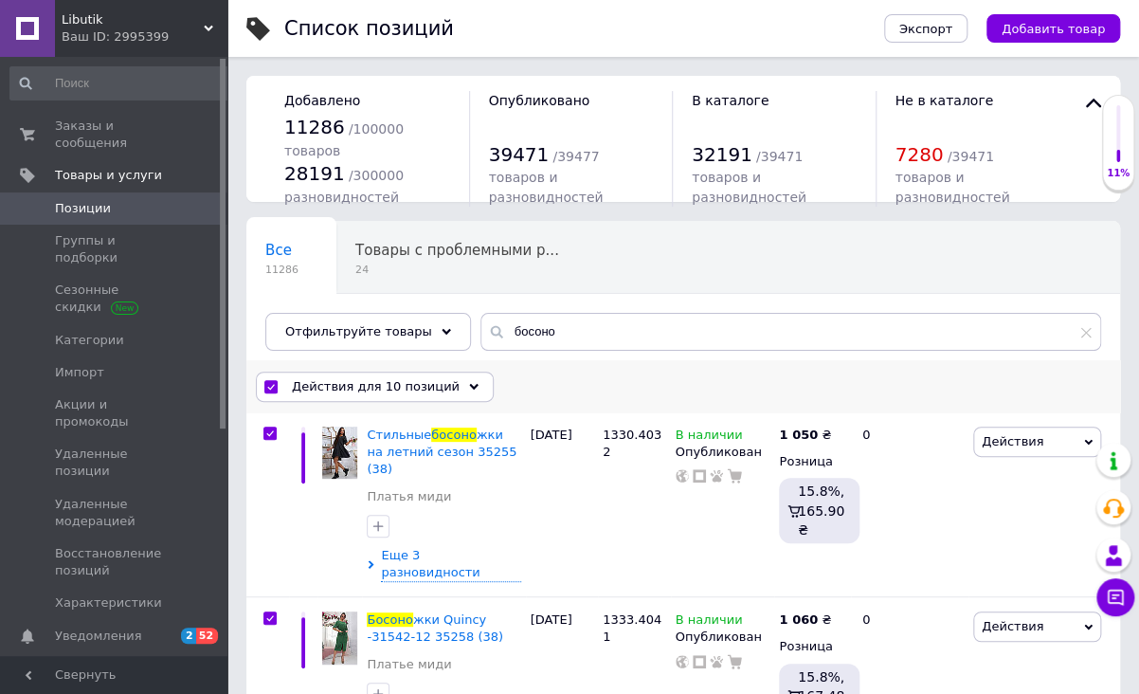
click at [398, 381] on span "Действия для 10 позиций" at bounding box center [376, 386] width 168 height 17
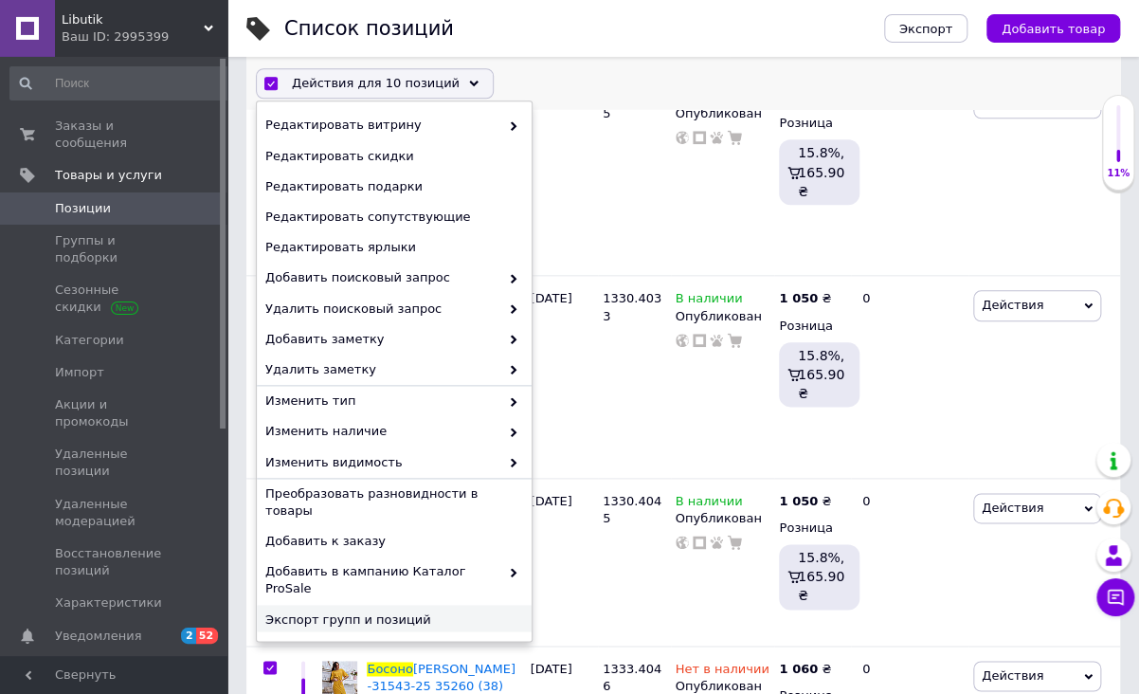
scroll to position [700, 0]
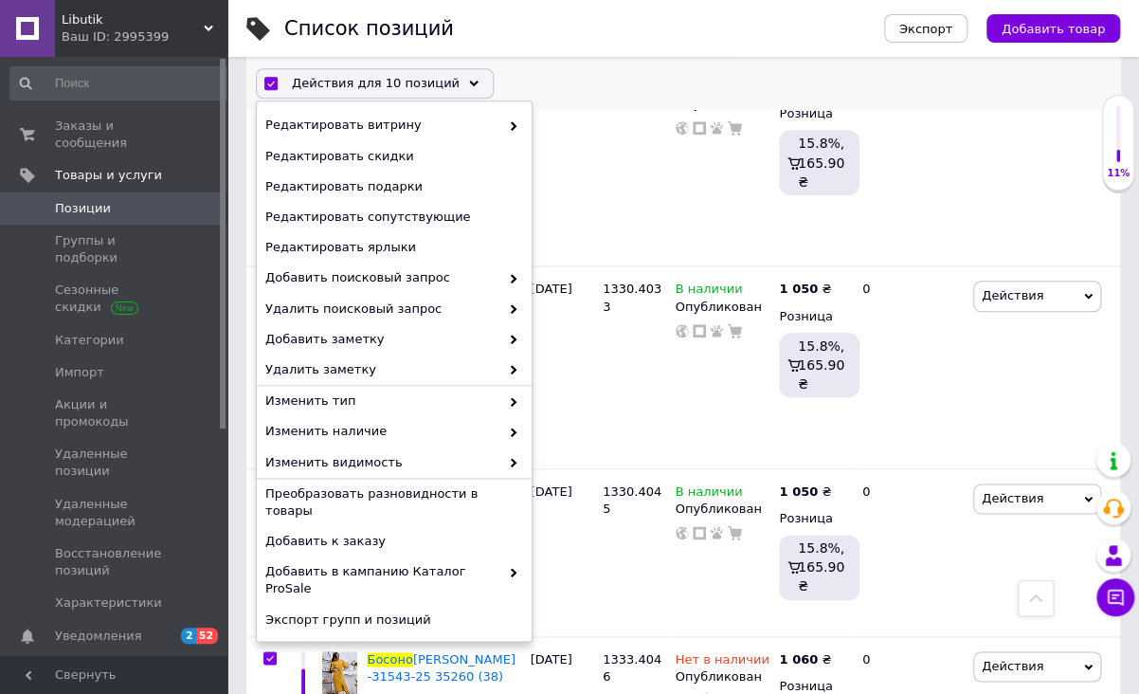
click at [389, 642] on span "Удалить" at bounding box center [391, 650] width 253 height 17
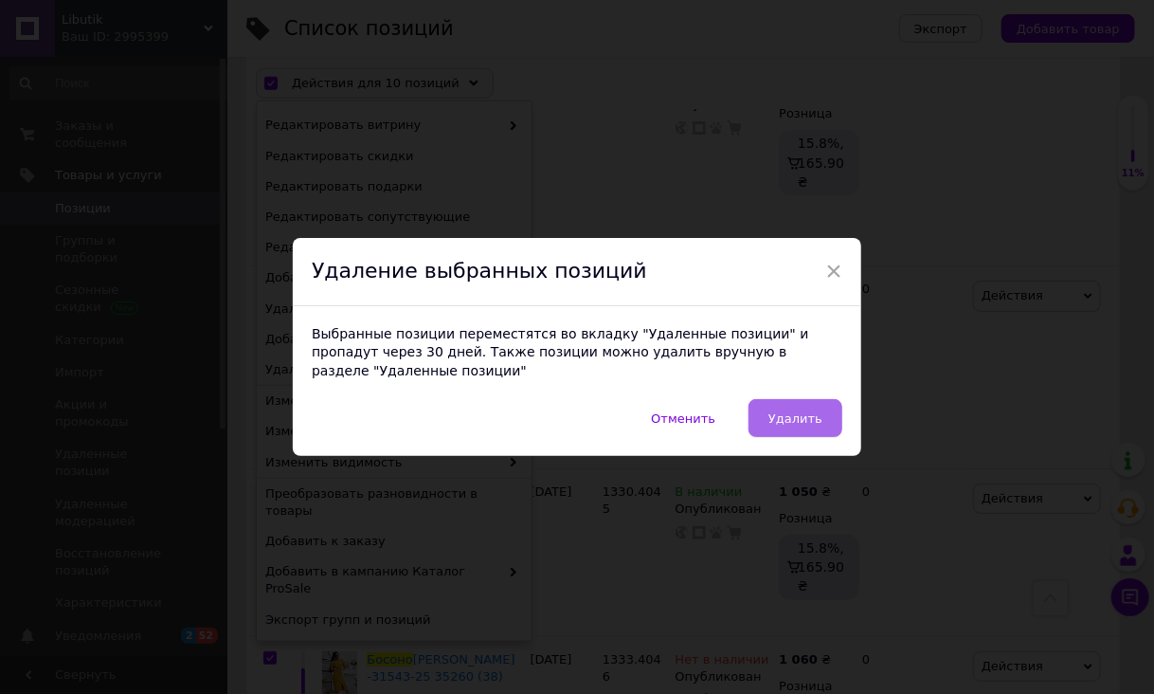
click at [786, 423] on button "Удалить" at bounding box center [796, 418] width 94 height 38
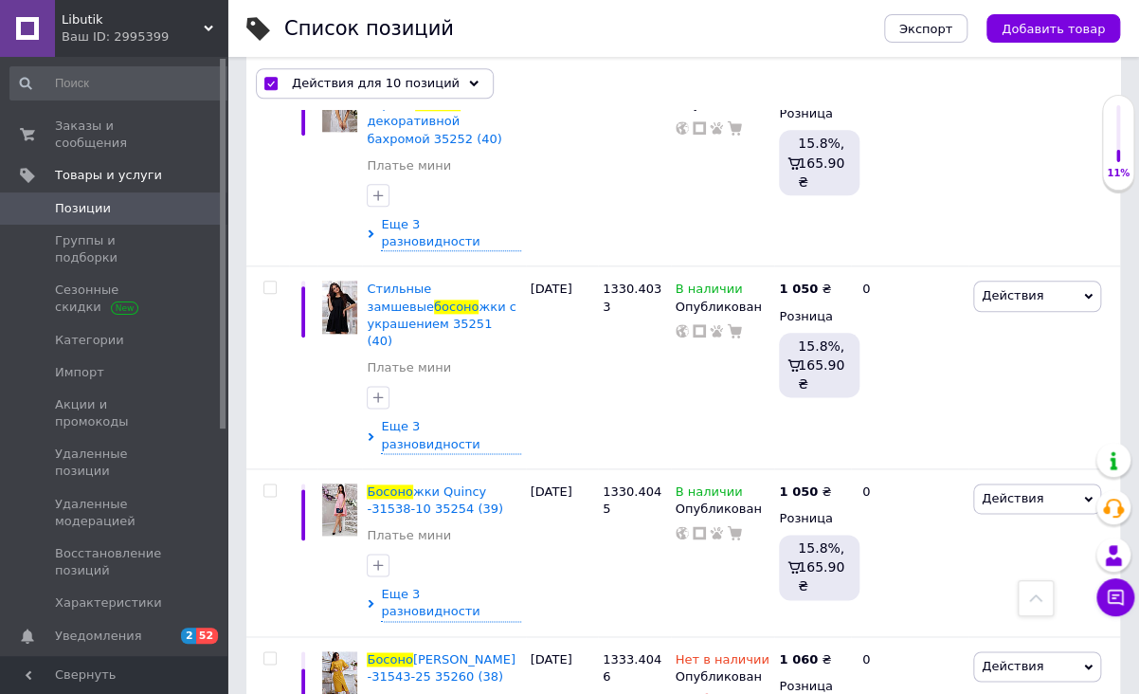
checkbox input "false"
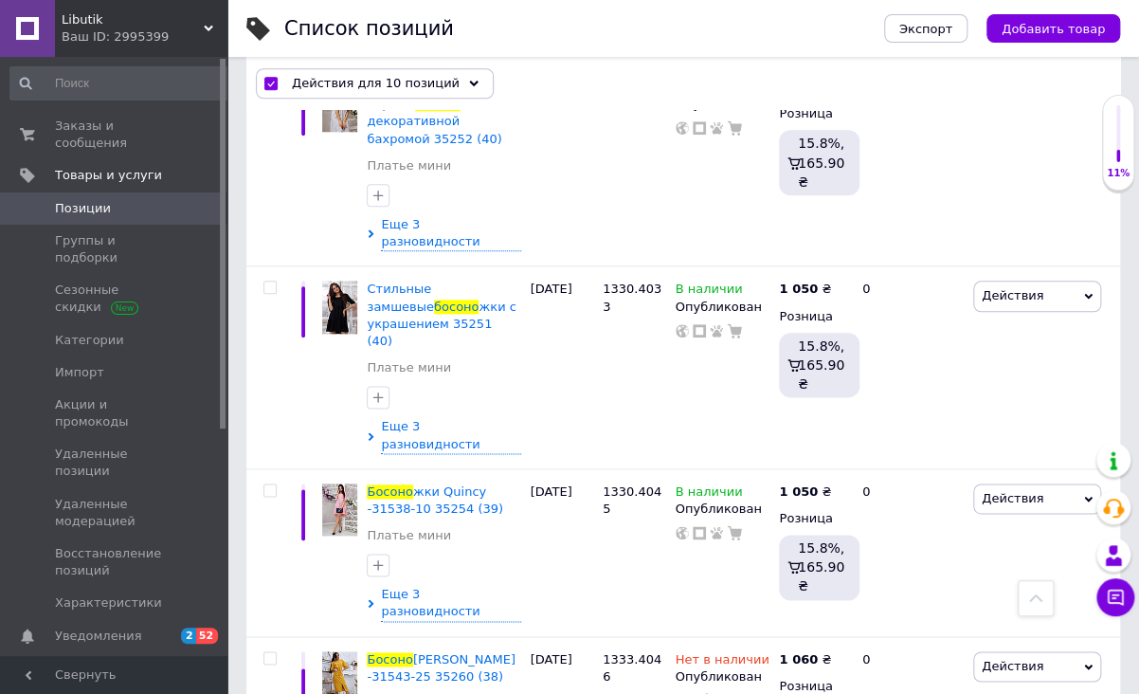
checkbox input "false"
